Goal: Task Accomplishment & Management: Complete application form

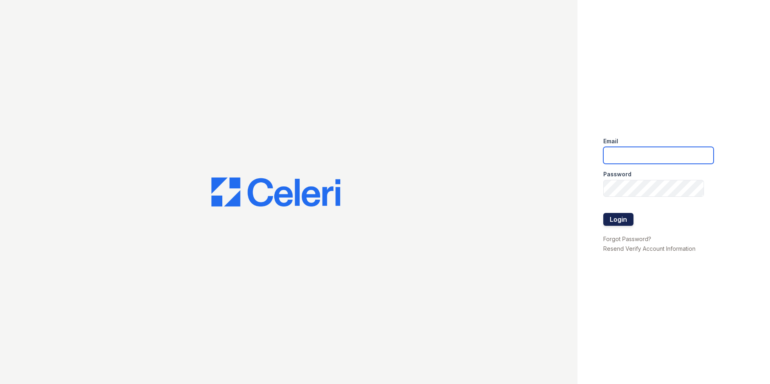
type input "[EMAIL_ADDRESS][DOMAIN_NAME]"
click at [619, 217] on button "Login" at bounding box center [619, 219] width 30 height 13
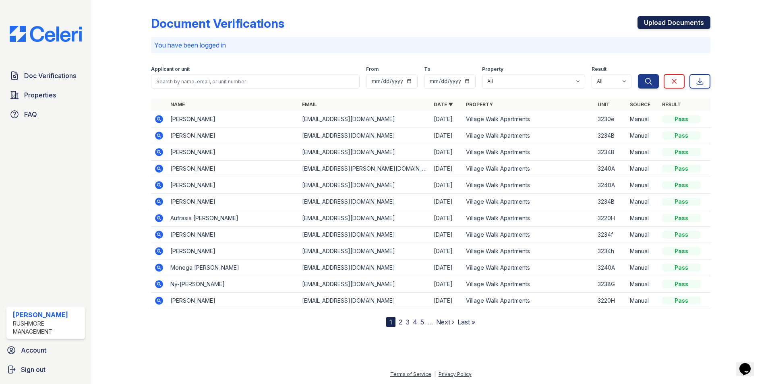
click at [666, 22] on link "Upload Documents" at bounding box center [674, 22] width 73 height 13
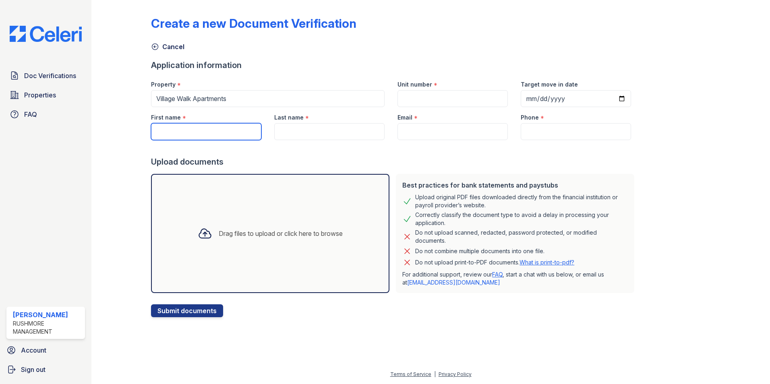
click at [214, 128] on input "First name" at bounding box center [206, 131] width 110 height 17
paste input "[PERSON_NAME]"
drag, startPoint x: 222, startPoint y: 133, endPoint x: 185, endPoint y: 131, distance: 37.2
click at [185, 131] on input "[PERSON_NAME]" at bounding box center [206, 131] width 110 height 17
type input "[PERSON_NAME]"
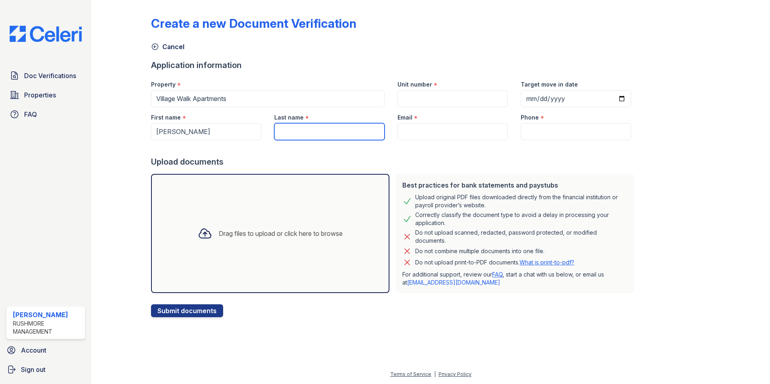
click at [328, 129] on input "Last name" at bounding box center [329, 131] width 110 height 17
paste input "[PERSON_NAME]"
type input "[PERSON_NAME]"
drag, startPoint x: 234, startPoint y: 134, endPoint x: 185, endPoint y: 129, distance: 49.0
click at [185, 129] on input "[PERSON_NAME]" at bounding box center [206, 131] width 110 height 17
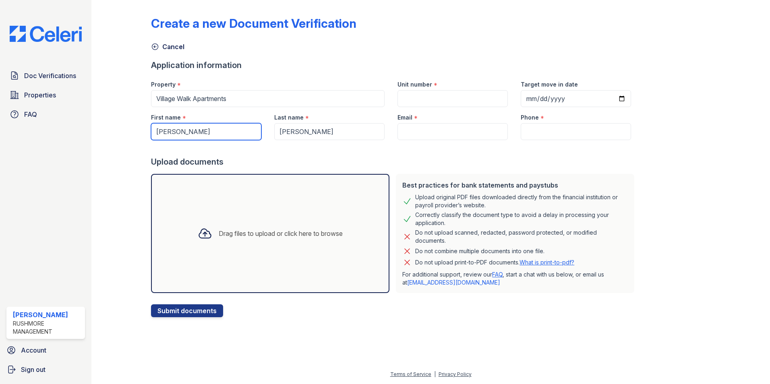
type input "[PERSON_NAME]"
click at [423, 127] on input "Email" at bounding box center [453, 131] width 110 height 17
paste input "[EMAIL_ADDRESS][DOMAIN_NAME]"
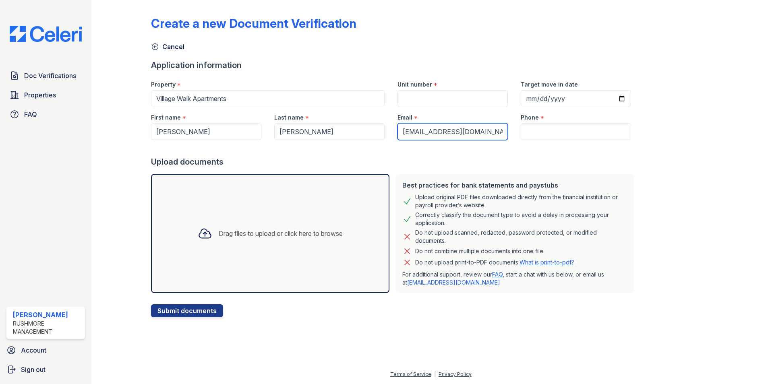
type input "[EMAIL_ADDRESS][DOMAIN_NAME]"
click at [536, 133] on input "Phone" at bounding box center [576, 131] width 110 height 17
click at [529, 134] on input "Phone" at bounding box center [576, 131] width 110 height 17
paste input "[PHONE_NUMBER]"
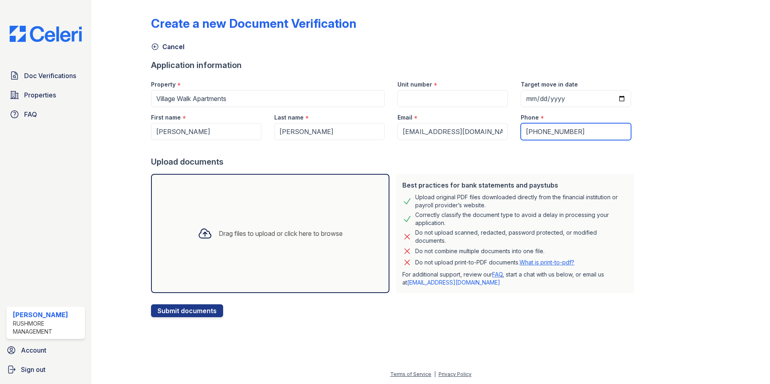
click at [522, 131] on input "[PHONE_NUMBER]" at bounding box center [576, 131] width 110 height 17
click at [533, 128] on input "[PHONE_NUMBER]" at bounding box center [576, 131] width 110 height 17
click at [521, 132] on input "([PHONE_NUMBER]" at bounding box center [576, 131] width 110 height 17
click at [532, 133] on input "[PHONE_NUMBER]" at bounding box center [576, 131] width 110 height 17
type input "336 -287-0106"
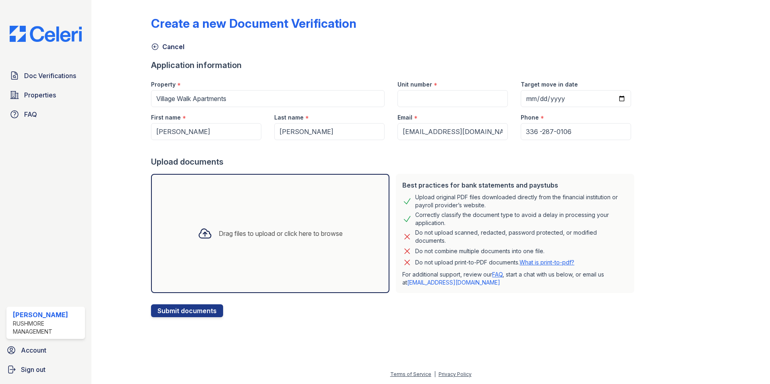
click at [289, 228] on div "Drag files to upload or click here to browse" at bounding box center [270, 233] width 158 height 27
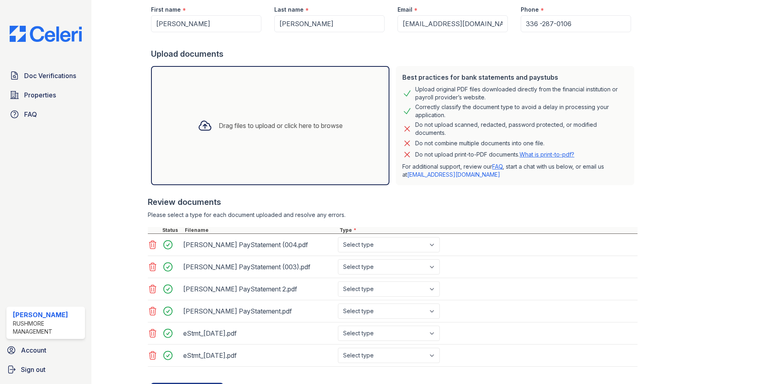
scroll to position [147, 0]
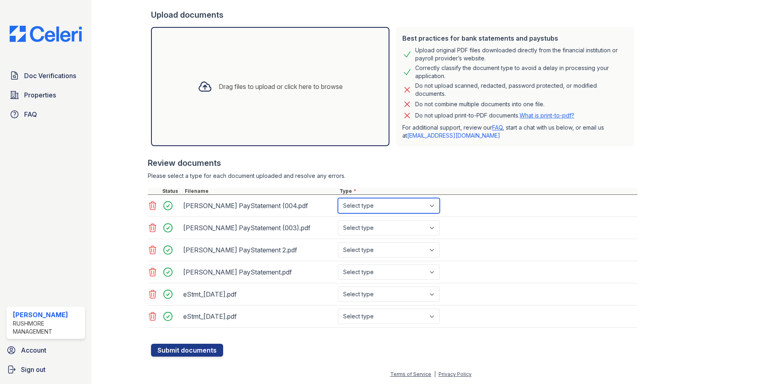
click at [392, 206] on select "Select type Paystub Bank Statement Offer Letter Tax Documents Benefit Award Let…" at bounding box center [389, 205] width 102 height 15
click at [394, 200] on select "Select type Paystub Bank Statement Offer Letter Tax Documents Benefit Award Let…" at bounding box center [389, 205] width 102 height 15
select select "paystub"
click at [338, 198] on select "Select type Paystub Bank Statement Offer Letter Tax Documents Benefit Award Let…" at bounding box center [389, 205] width 102 height 15
click at [375, 225] on select "Select type Paystub Bank Statement Offer Letter Tax Documents Benefit Award Let…" at bounding box center [389, 227] width 102 height 15
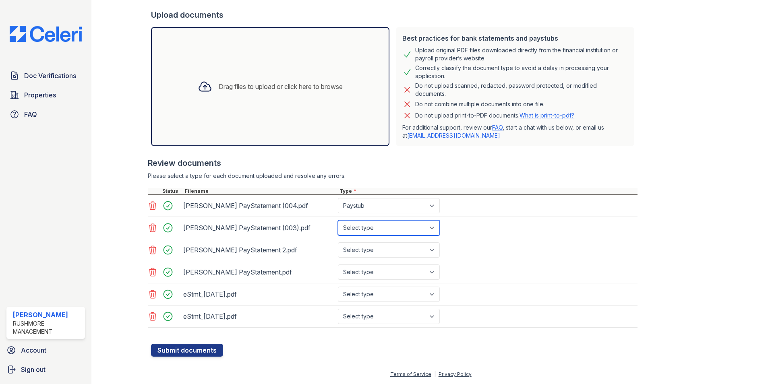
select select "paystub"
click at [338, 220] on select "Select type Paystub Bank Statement Offer Letter Tax Documents Benefit Award Let…" at bounding box center [389, 227] width 102 height 15
click at [366, 251] on select "Select type Paystub Bank Statement Offer Letter Tax Documents Benefit Award Let…" at bounding box center [389, 250] width 102 height 15
select select "paystub"
click at [338, 243] on select "Select type Paystub Bank Statement Offer Letter Tax Documents Benefit Award Let…" at bounding box center [389, 250] width 102 height 15
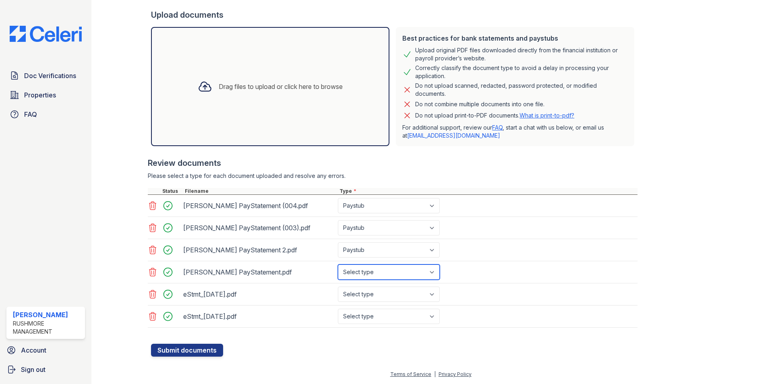
click at [357, 276] on select "Select type Paystub Bank Statement Offer Letter Tax Documents Benefit Award Let…" at bounding box center [389, 272] width 102 height 15
select select "paystub"
click at [338, 265] on select "Select type Paystub Bank Statement Offer Letter Tax Documents Benefit Award Let…" at bounding box center [389, 272] width 102 height 15
click at [357, 301] on select "Select type Paystub Bank Statement Offer Letter Tax Documents Benefit Award Let…" at bounding box center [389, 294] width 102 height 15
select select "bank_statement"
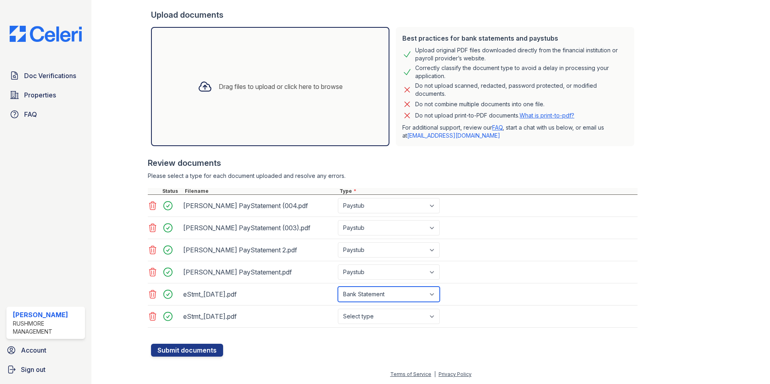
click at [338, 287] on select "Select type Paystub Bank Statement Offer Letter Tax Documents Benefit Award Let…" at bounding box center [389, 294] width 102 height 15
drag, startPoint x: 367, startPoint y: 310, endPoint x: 367, endPoint y: 323, distance: 12.5
click at [367, 311] on select "Select type Paystub Bank Statement Offer Letter Tax Documents Benefit Award Let…" at bounding box center [389, 316] width 102 height 15
select select "bank_statement"
click at [338, 309] on select "Select type Paystub Bank Statement Offer Letter Tax Documents Benefit Award Let…" at bounding box center [389, 316] width 102 height 15
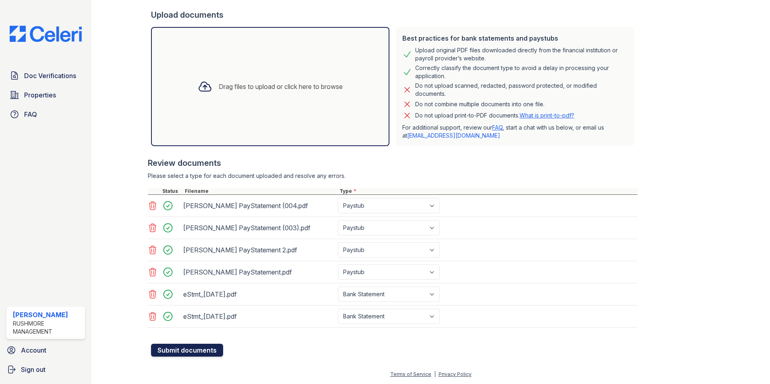
click at [175, 348] on button "Submit documents" at bounding box center [187, 350] width 72 height 13
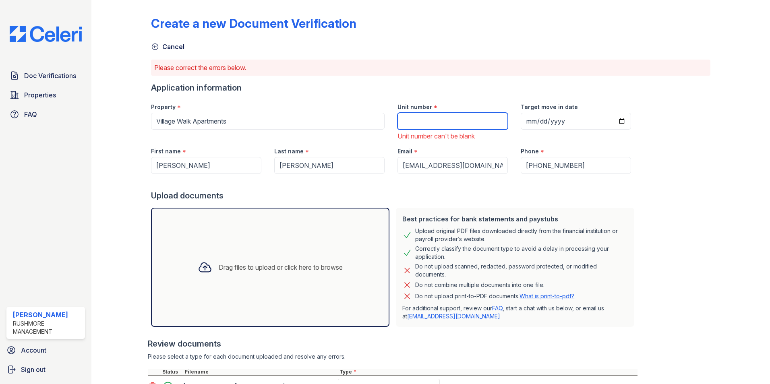
click at [421, 117] on input "Unit number" at bounding box center [453, 121] width 110 height 17
click at [711, 181] on div at bounding box center [734, 270] width 47 height 535
click at [434, 122] on input "3248d" at bounding box center [453, 121] width 110 height 17
click at [687, 176] on div "Create a new Document Verification Cancel Please correct the errors below. Appl…" at bounding box center [431, 270] width 560 height 535
click at [435, 118] on input "3248D" at bounding box center [453, 121] width 110 height 17
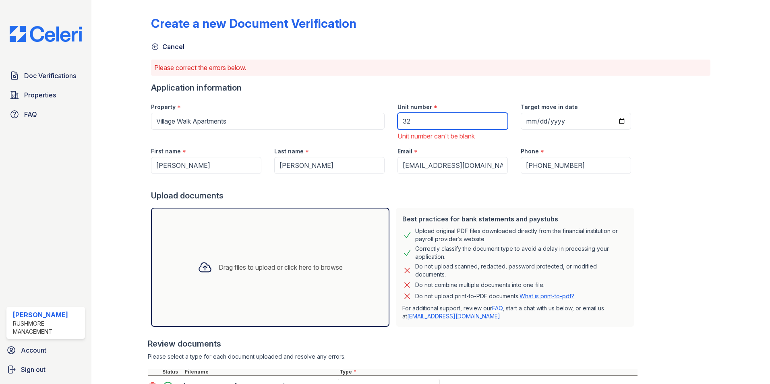
type input "3"
drag, startPoint x: 486, startPoint y: 70, endPoint x: 463, endPoint y: 98, distance: 36.6
click at [486, 70] on p "Please correct the errors below." at bounding box center [430, 68] width 553 height 10
click at [422, 118] on input "3250D" at bounding box center [453, 121] width 110 height 17
type input "3248D"
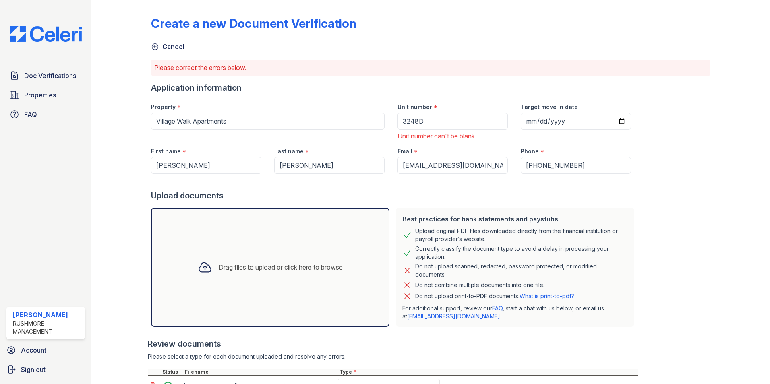
click at [735, 209] on div at bounding box center [734, 270] width 47 height 535
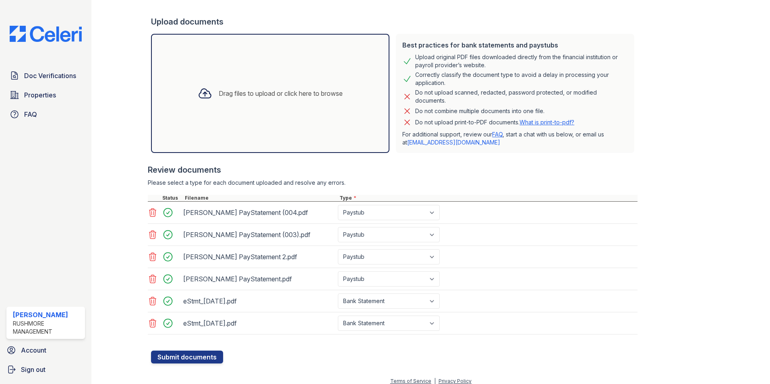
scroll to position [181, 0]
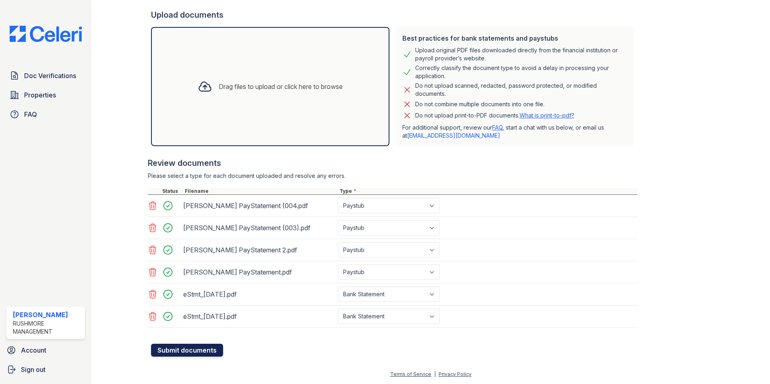
click at [189, 351] on button "Submit documents" at bounding box center [187, 350] width 72 height 13
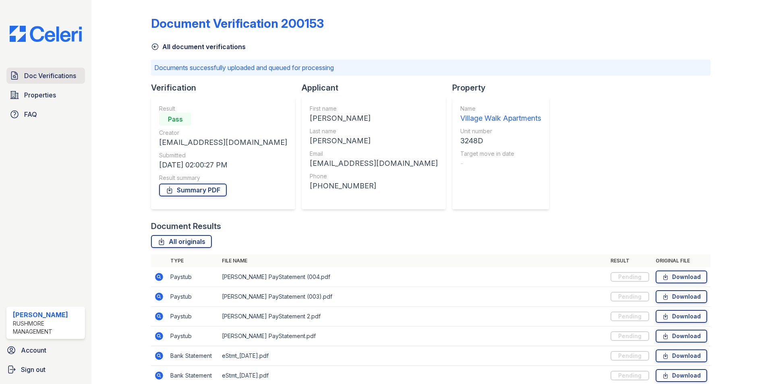
click at [53, 77] on span "Doc Verifications" at bounding box center [50, 76] width 52 height 10
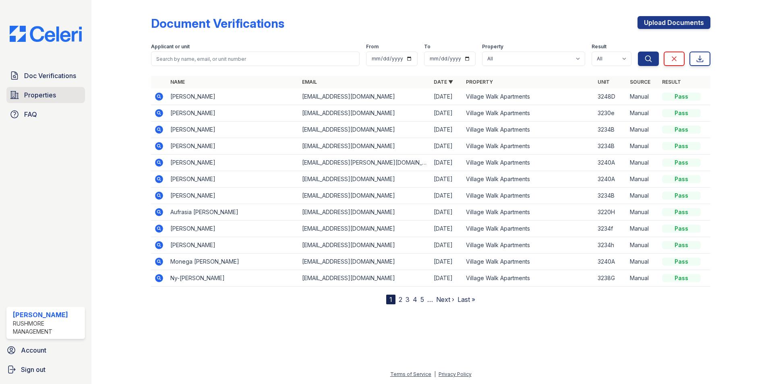
click at [41, 93] on span "Properties" at bounding box center [40, 95] width 32 height 10
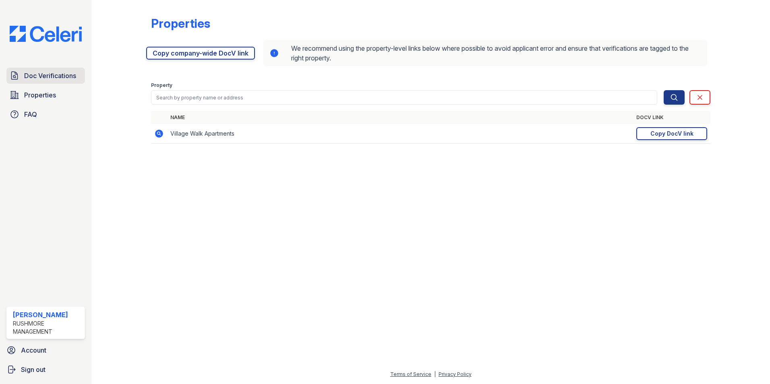
click at [30, 75] on span "Doc Verifications" at bounding box center [50, 76] width 52 height 10
